Goal: Complete application form: Complete application form

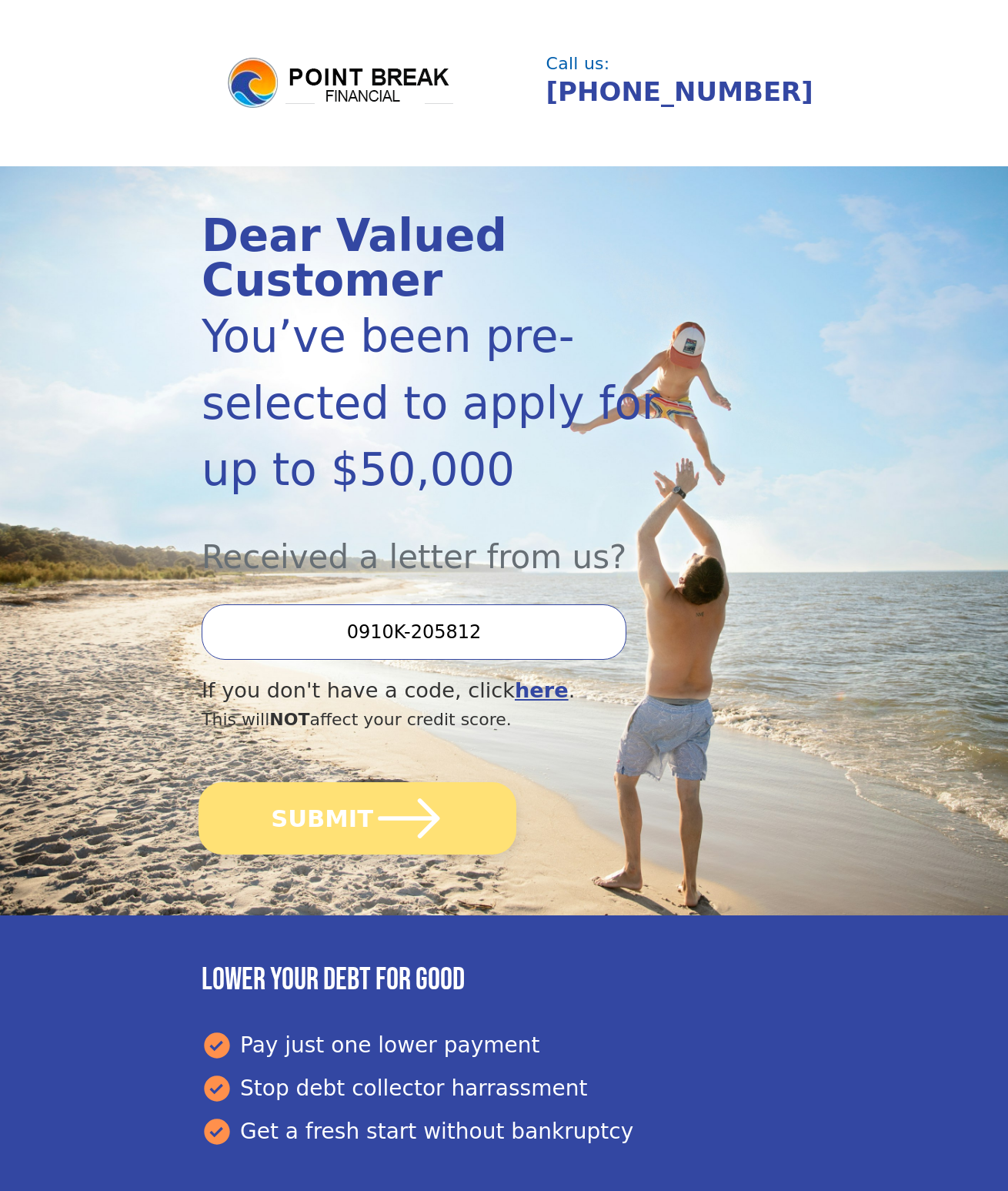
click at [362, 782] on button "SUBMIT" at bounding box center [357, 818] width 318 height 73
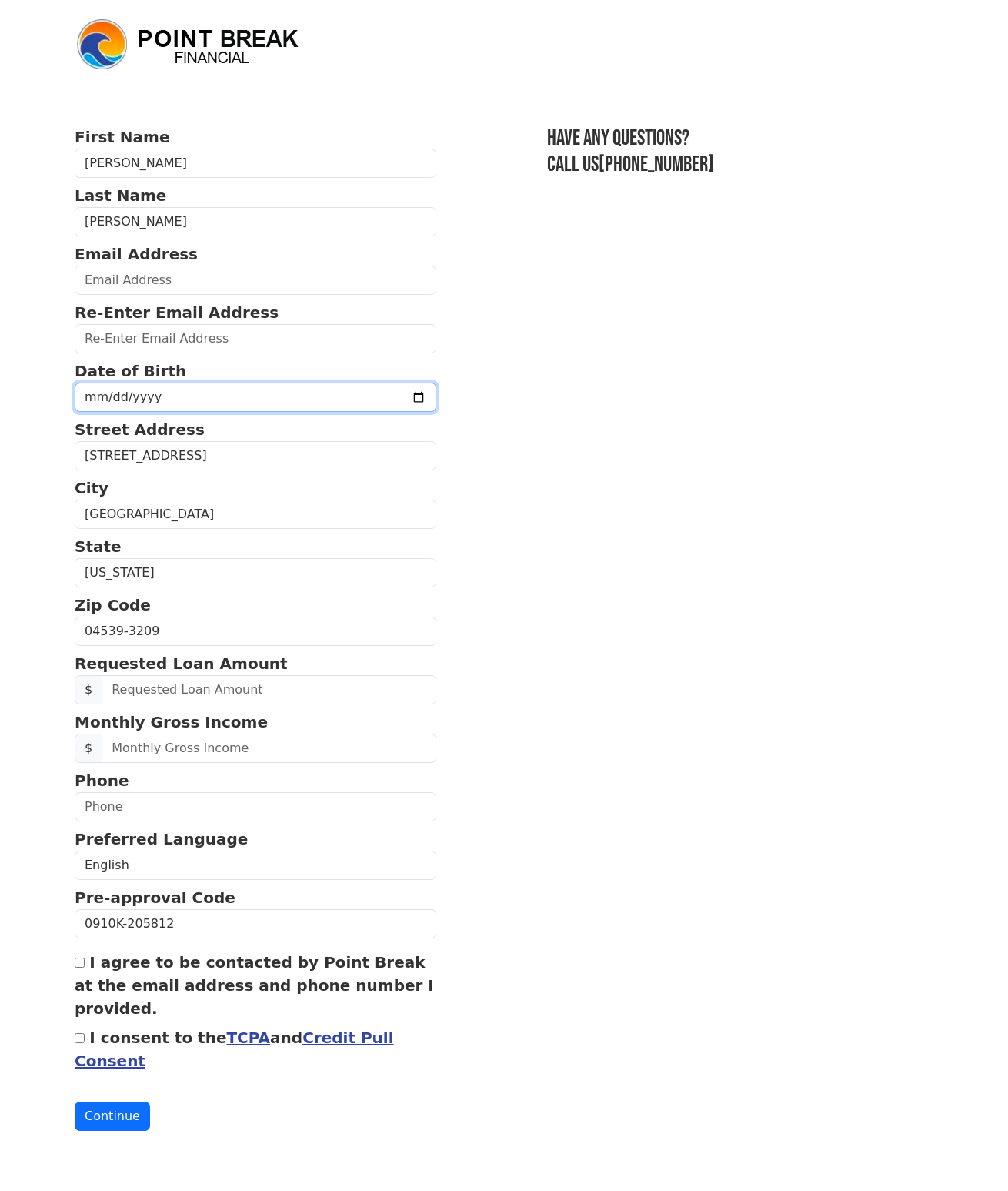
click at [222, 397] on input "date" at bounding box center [255, 396] width 361 height 29
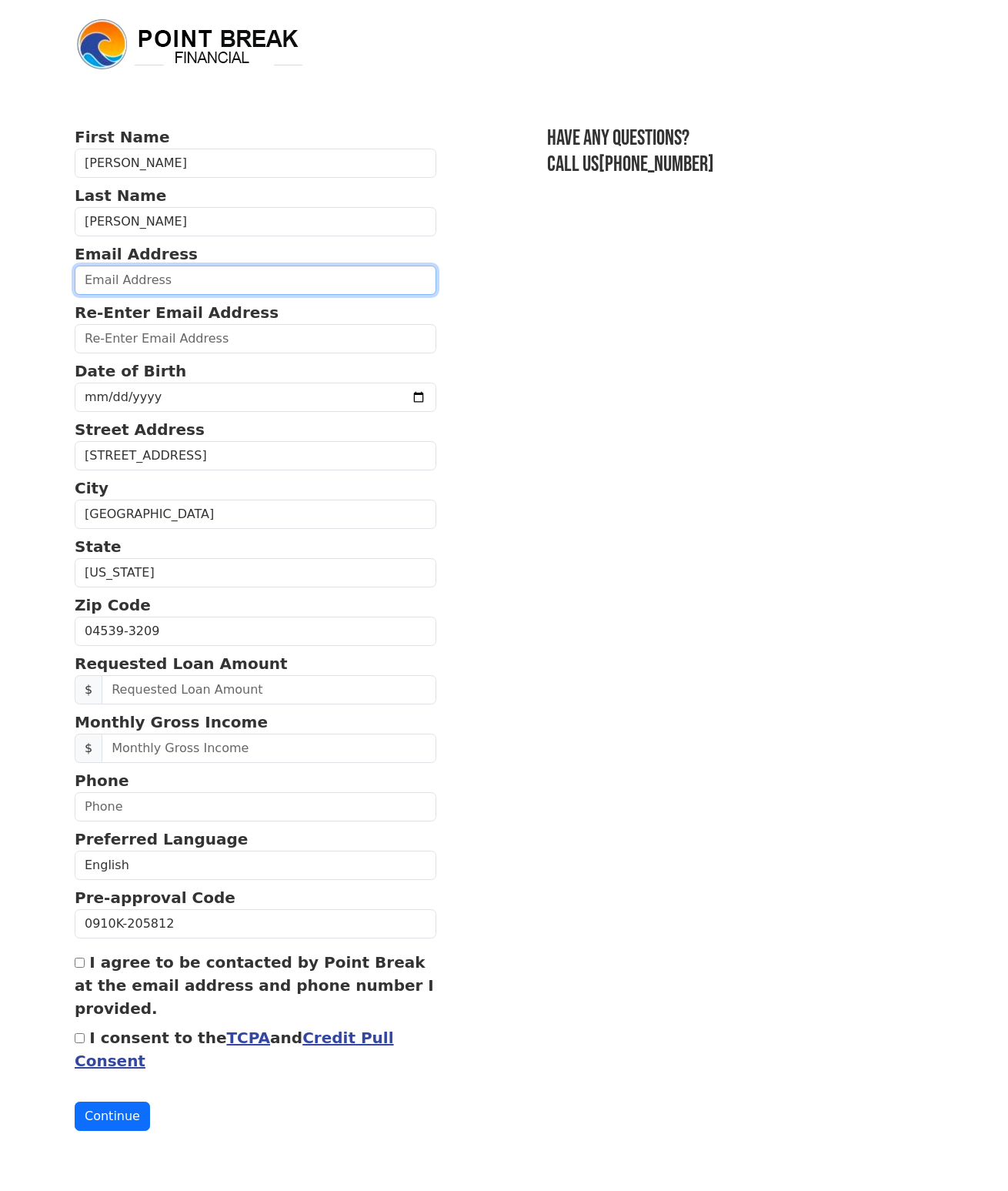
click at [228, 293] on input "email" at bounding box center [255, 279] width 361 height 29
click at [532, 474] on section "First Name Jason Last Name Pafundi Email Address Re-Enter Email Address Date of…" at bounding box center [504, 627] width 859 height 1005
click at [146, 298] on form "First Name Jason Last Name Pafundi Email Address Re-Enter Email Address Date of…" at bounding box center [255, 627] width 361 height 1005
click at [154, 265] on p "Email Address" at bounding box center [255, 254] width 361 height 23
click at [153, 284] on input "email" at bounding box center [255, 279] width 361 height 29
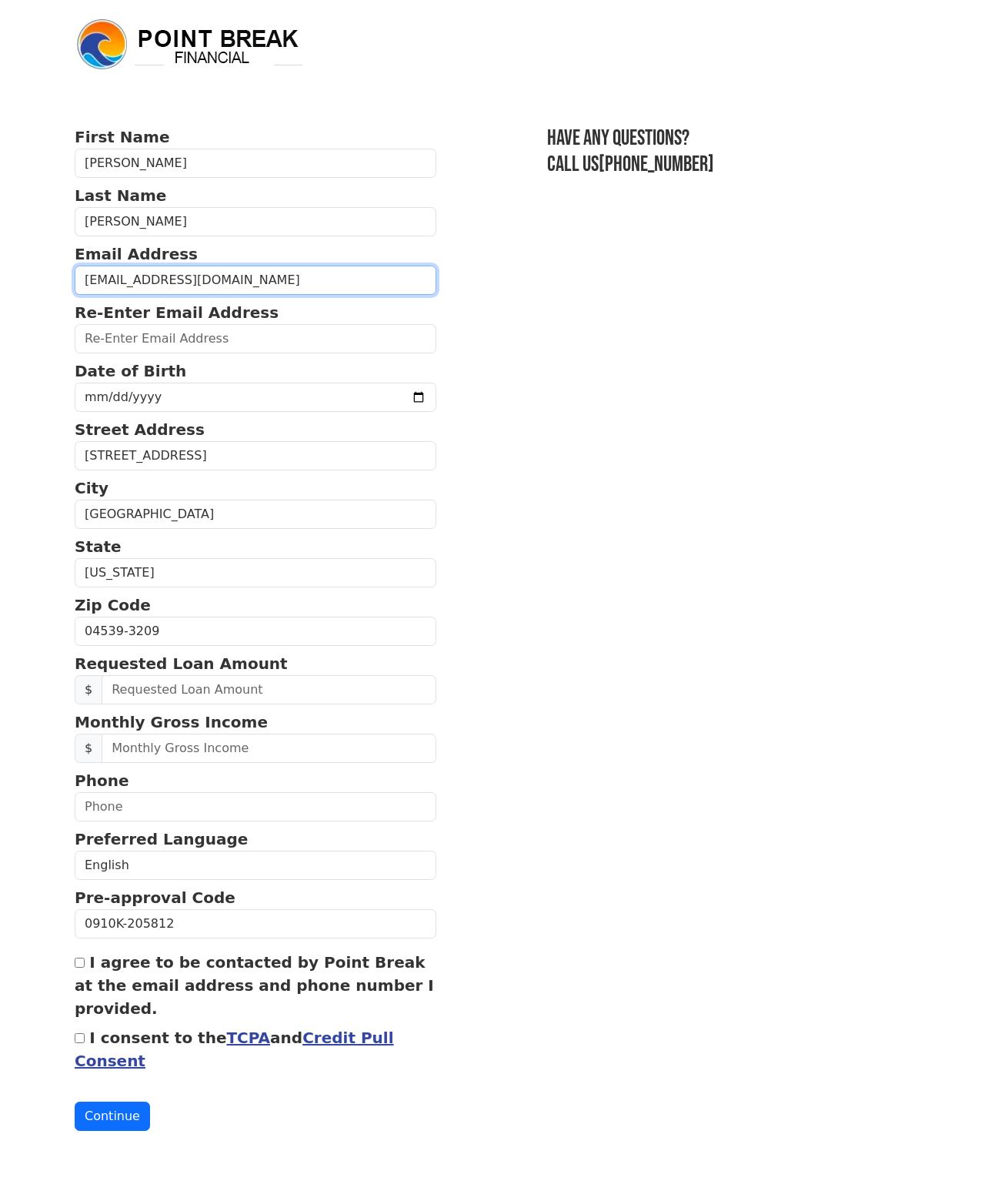
type input "jpaf18@gmail.com"
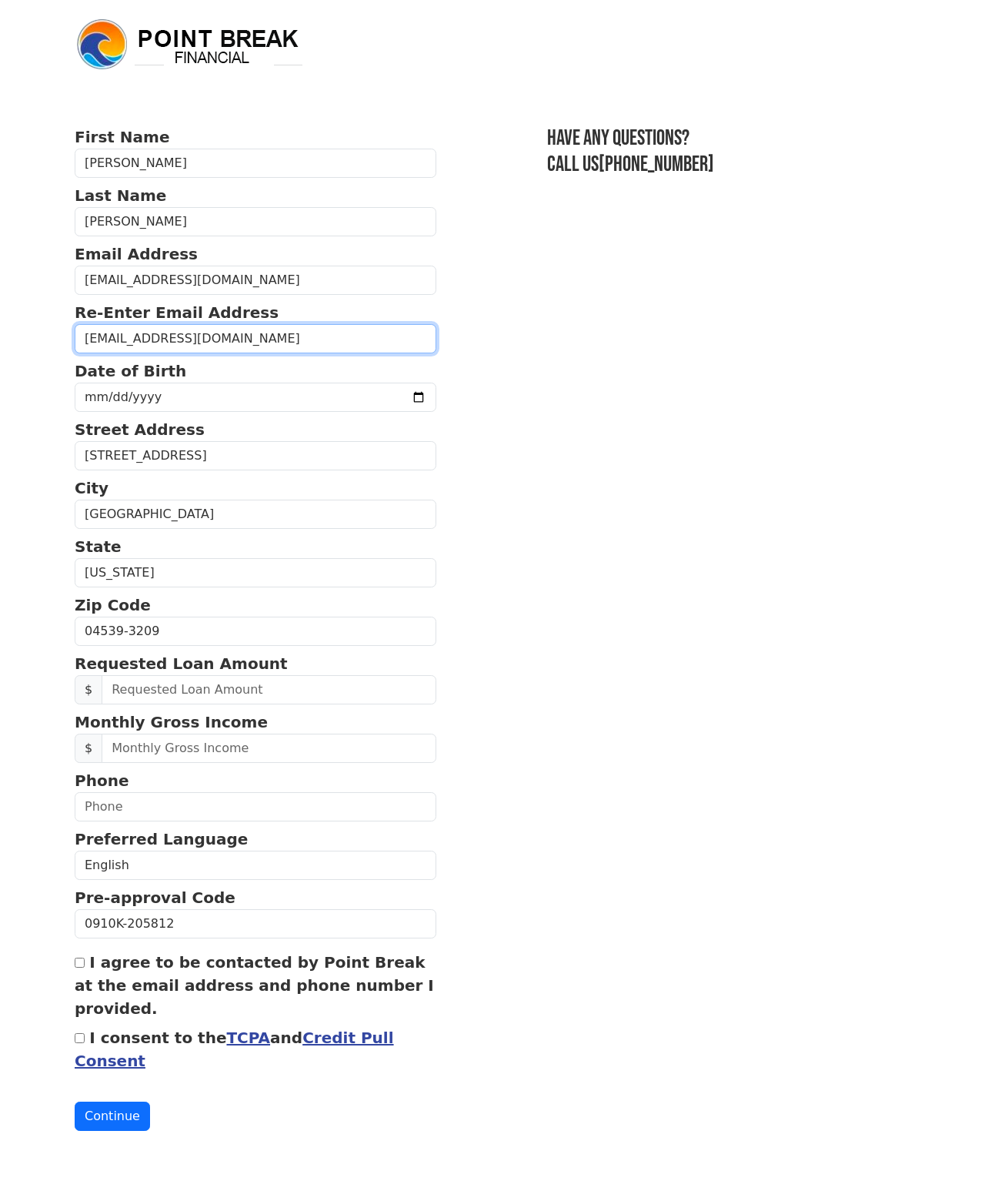
type input "jpaf18@gmail.com"
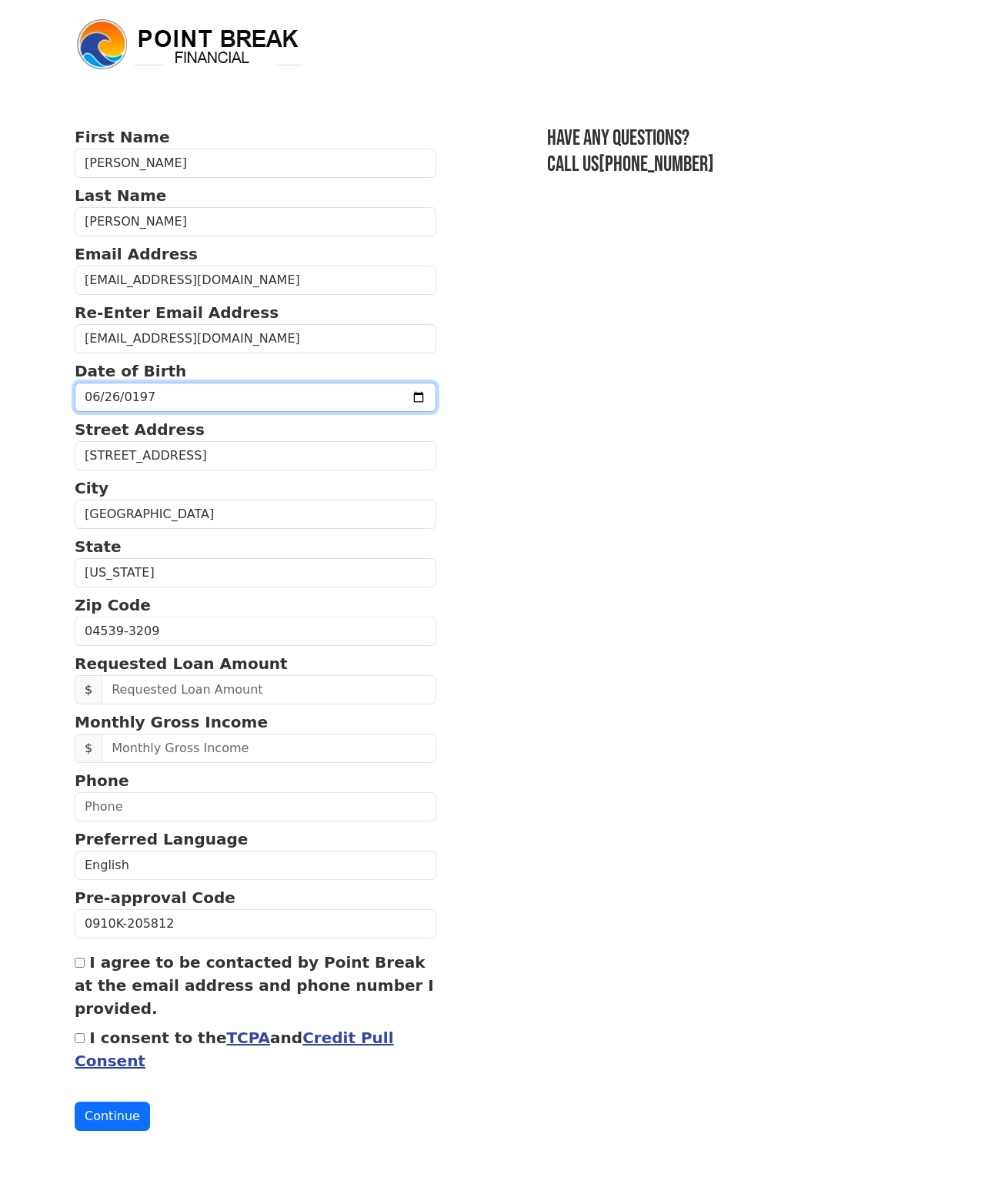
type input "1979-06-26"
click at [492, 502] on section "First Name Jason Last Name Pafundi Email Address jpaf18@gmail.com Re-Enter Emai…" at bounding box center [504, 627] width 859 height 1005
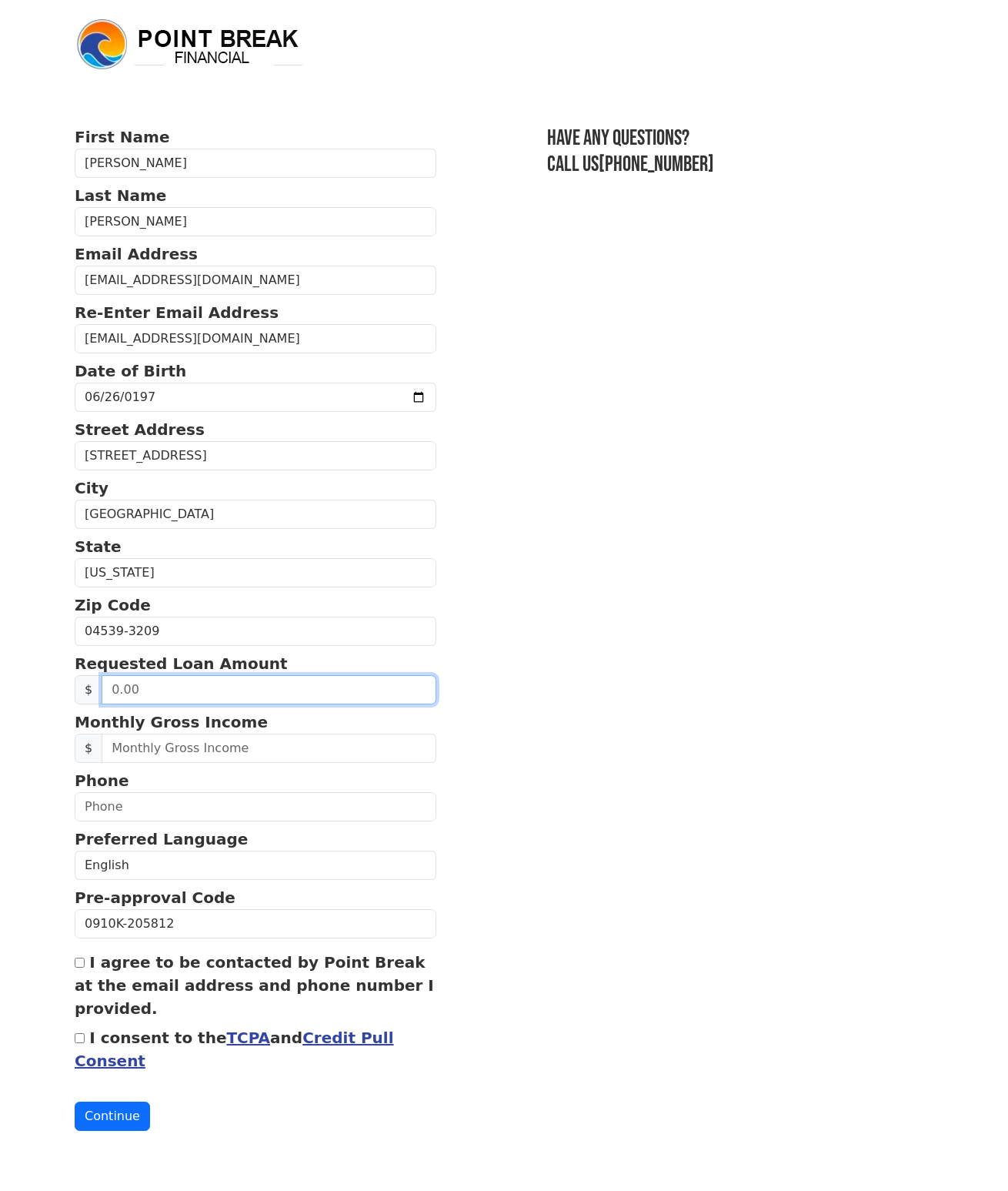
click at [299, 684] on input "text" at bounding box center [269, 689] width 335 height 29
type input "50,000.00"
click at [636, 679] on section "First Name Jason Last Name Pafundi Email Address jpaf18@gmail.com Re-Enter Emai…" at bounding box center [504, 627] width 859 height 1005
click at [79, 964] on input "I agree to be contacted by Point Break at the email address and phone number I …" at bounding box center [79, 962] width 10 height 10
checkbox input "true"
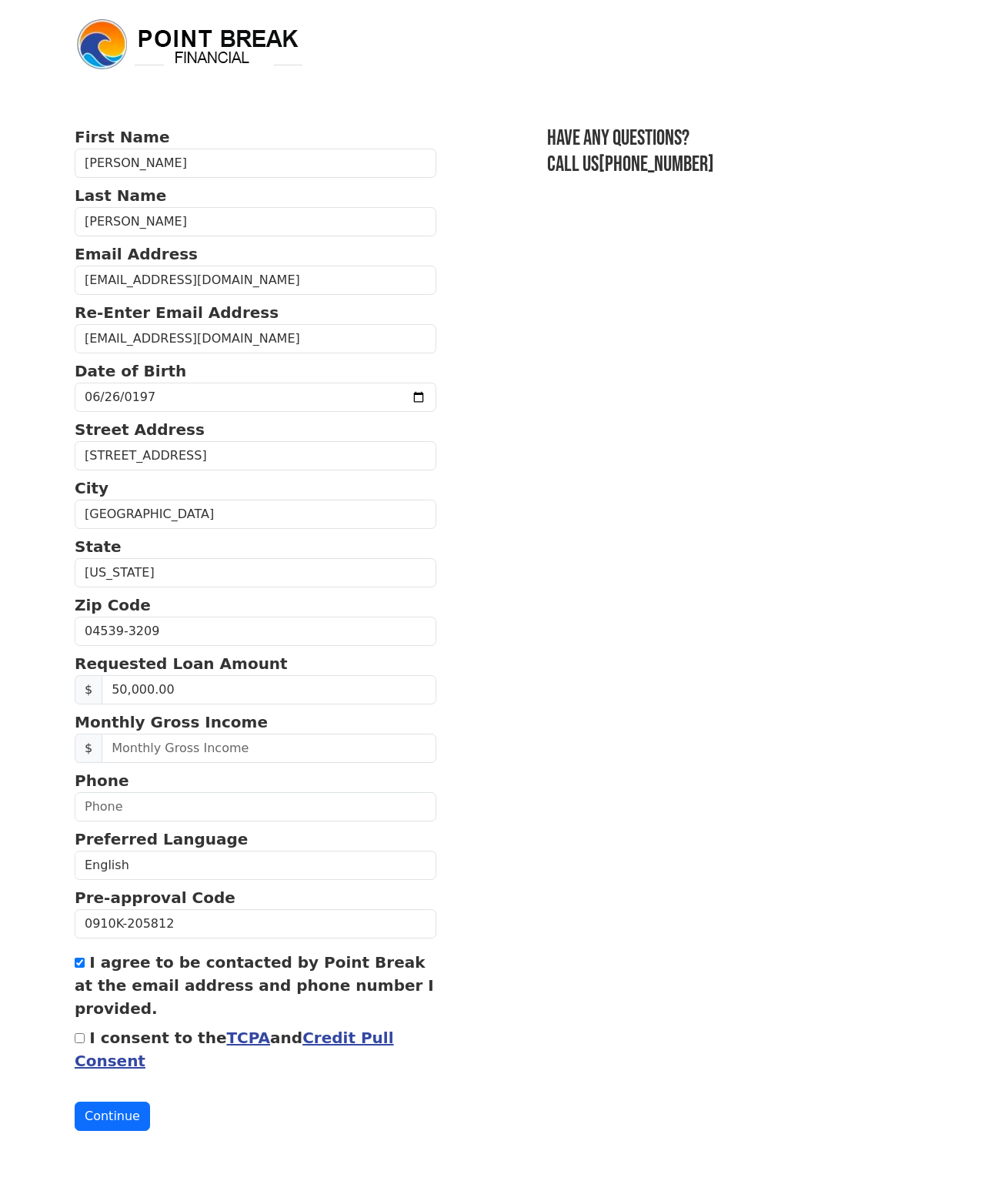
click at [83, 1040] on input "I consent to the TCPA and Credit Pull Consent" at bounding box center [79, 1037] width 10 height 10
checkbox input "true"
click at [328, 748] on input "text" at bounding box center [269, 747] width 335 height 29
type input "6,500.00"
click at [673, 708] on section "First Name Jason Last Name Pafundi Email Address jpaf18@gmail.com Re-Enter Emai…" at bounding box center [504, 627] width 859 height 1005
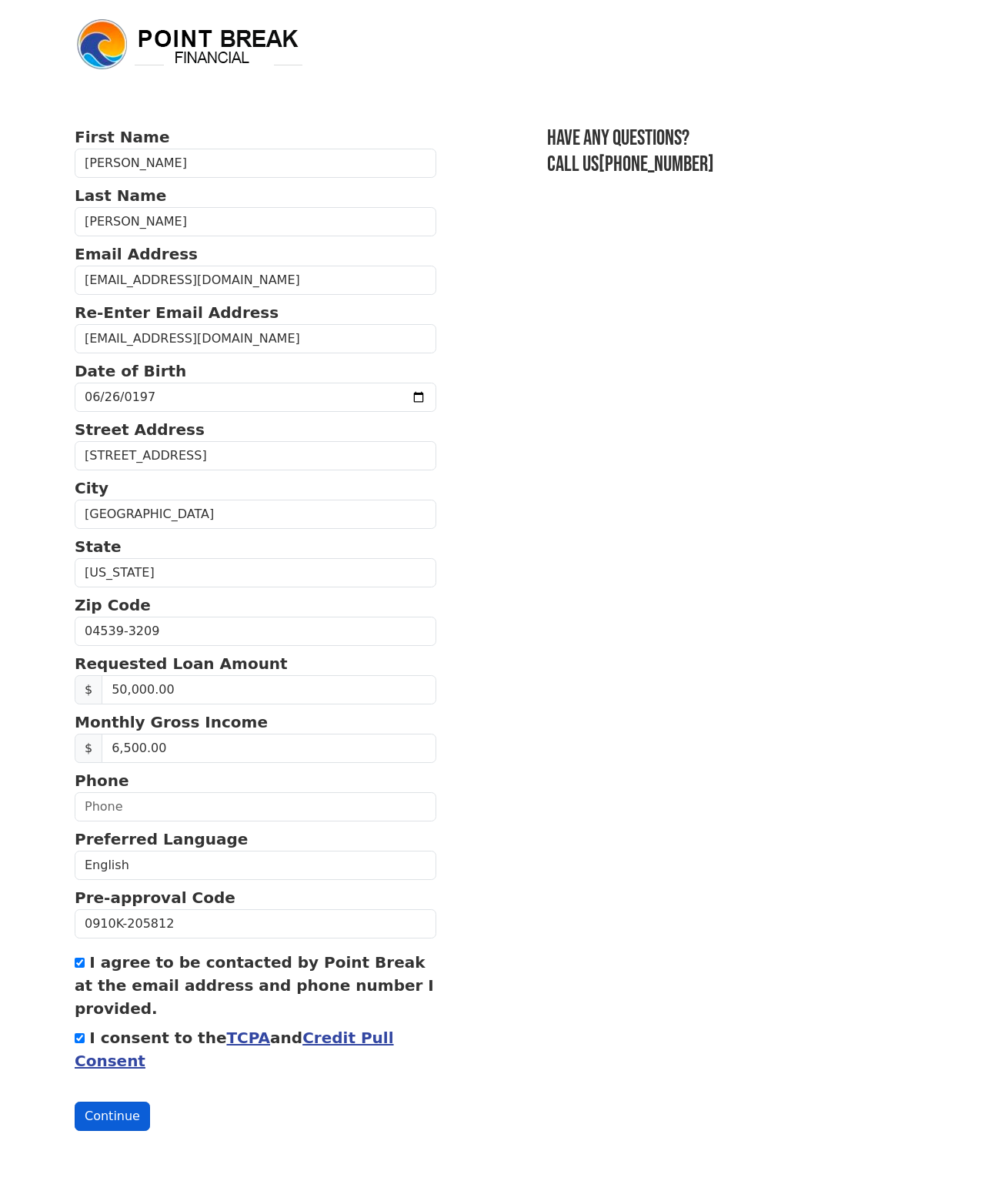
click at [88, 1110] on button "Continue" at bounding box center [112, 1116] width 75 height 29
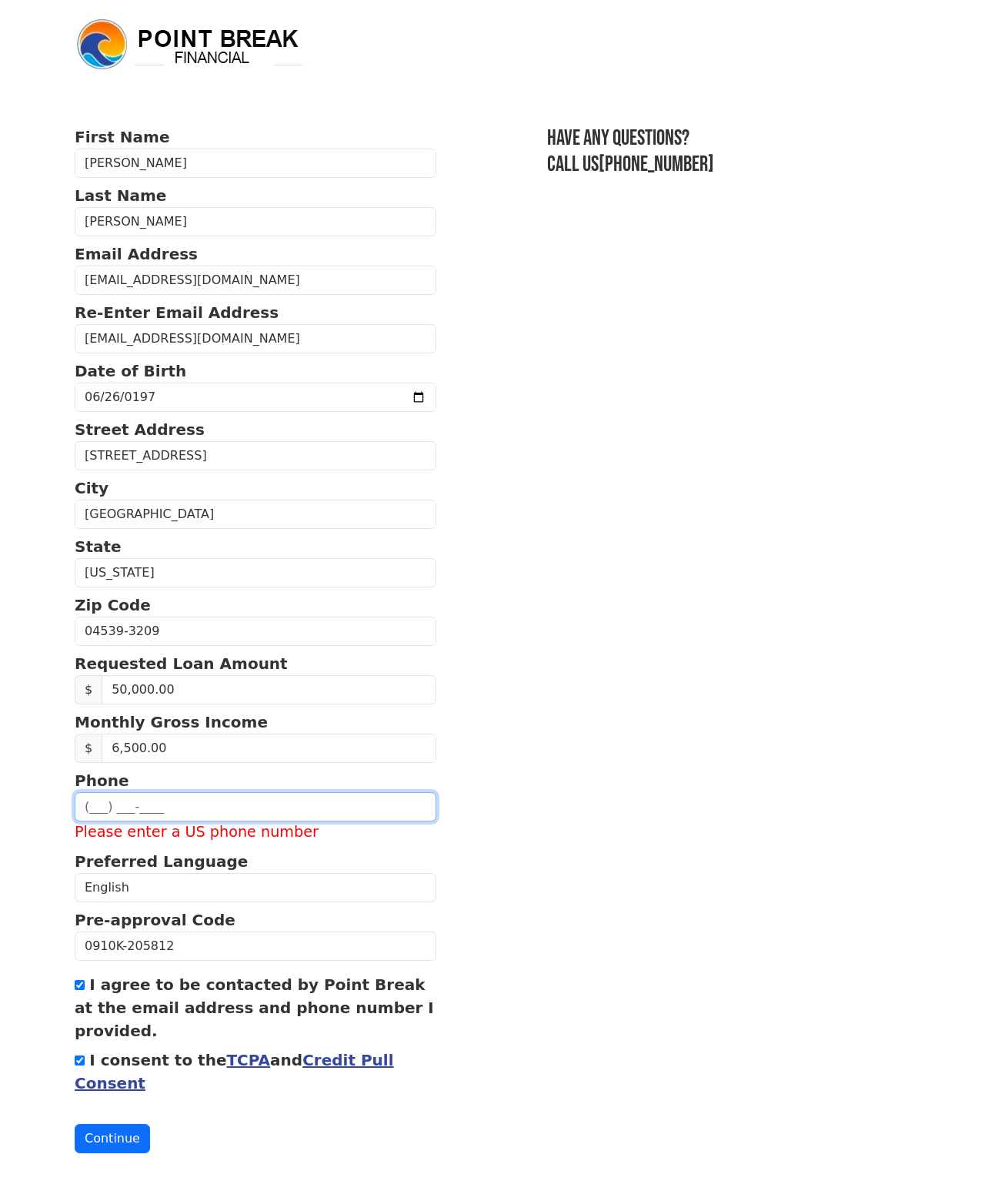
click at [204, 796] on input "text" at bounding box center [255, 806] width 361 height 29
type input "(207) 295-4012"
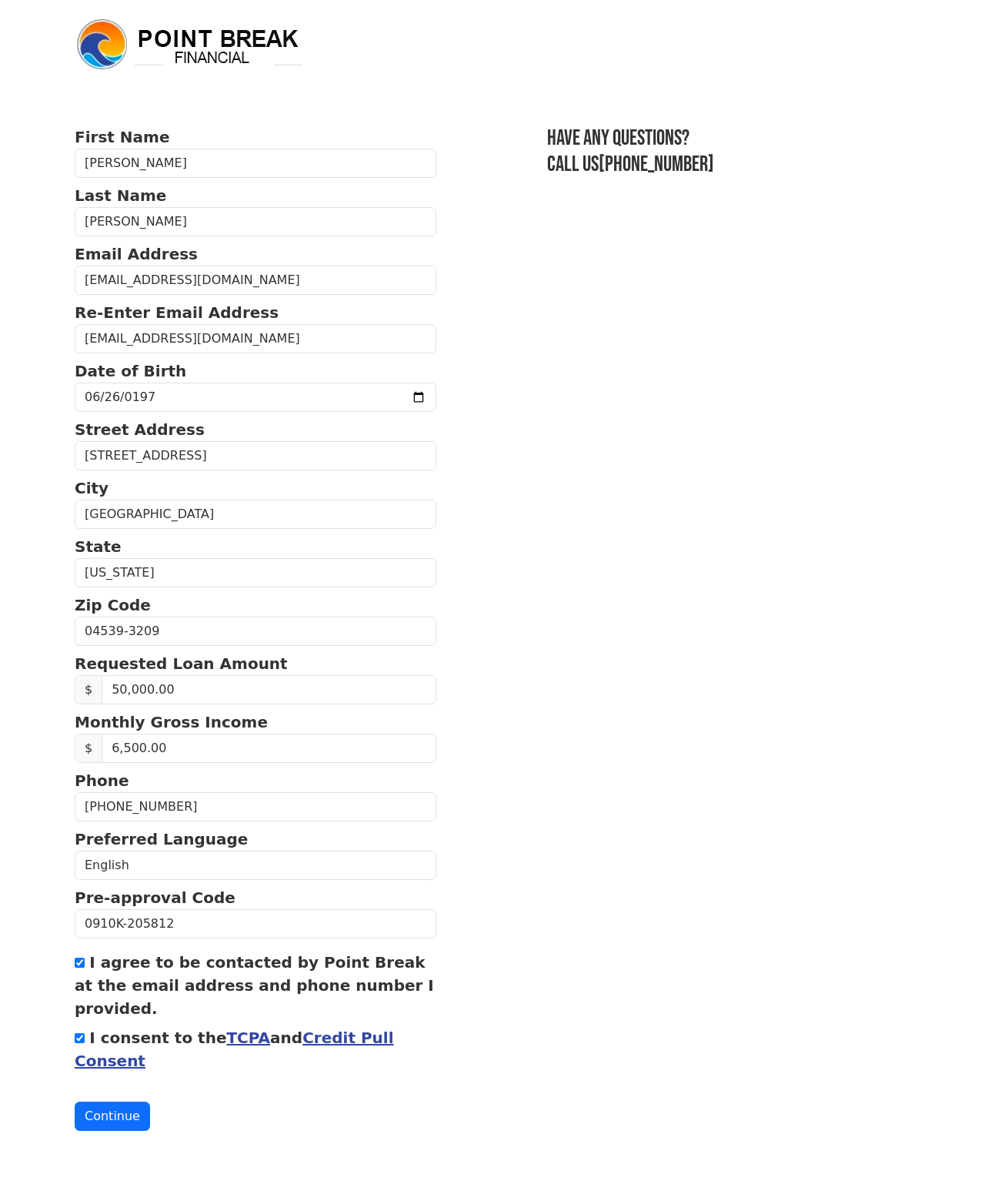
click at [524, 816] on section "First Name Jason Last Name Pafundi Email Address jpaf18@gmail.com Re-Enter Emai…" at bounding box center [504, 627] width 859 height 1005
click at [116, 1110] on button "Continue" at bounding box center [112, 1116] width 75 height 29
